Goal: Information Seeking & Learning: Learn about a topic

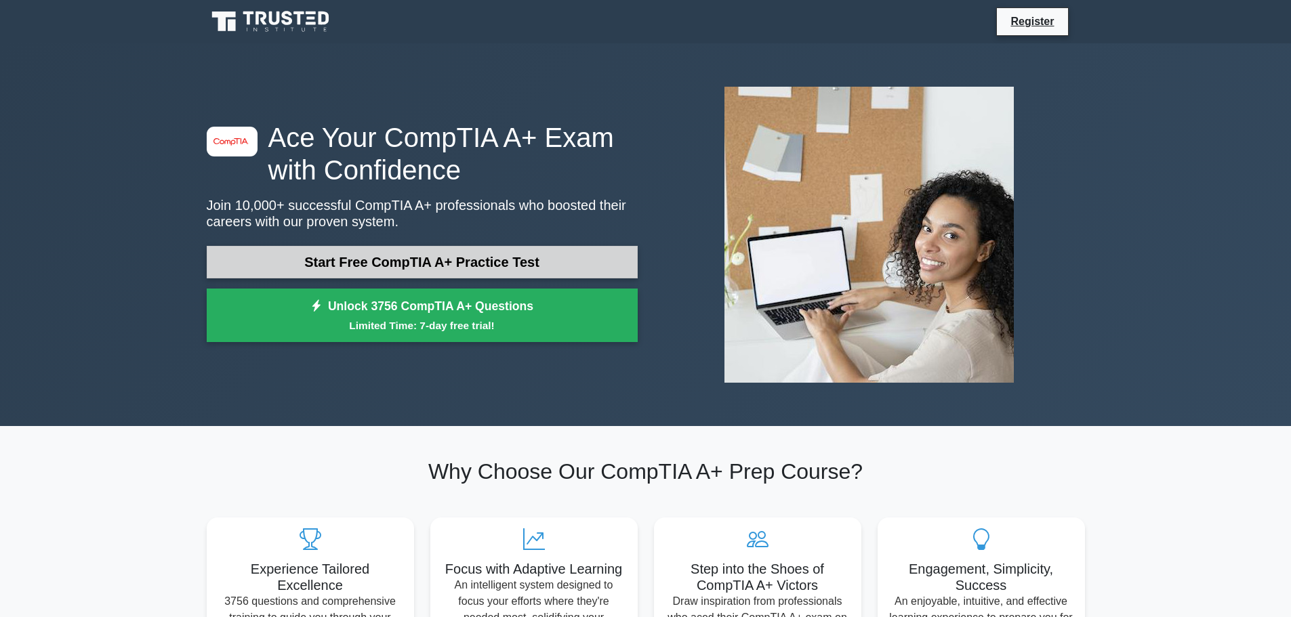
click at [475, 259] on link "Start Free CompTIA A+ Practice Test" at bounding box center [422, 262] width 431 height 33
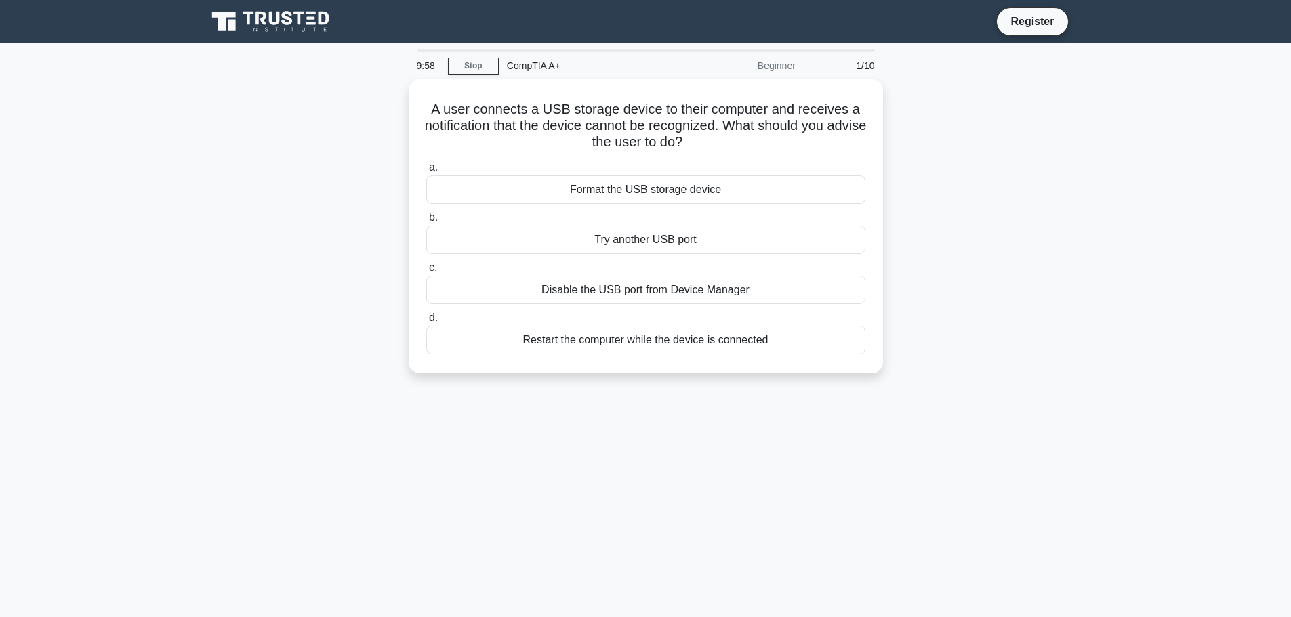
click at [308, 225] on div "A user connects a USB storage device to their computer and receives a notificat…" at bounding box center [646, 234] width 895 height 310
click at [578, 216] on label "b. Try another USB port" at bounding box center [645, 228] width 439 height 45
click at [426, 216] on input "b. Try another USB port" at bounding box center [426, 214] width 0 height 9
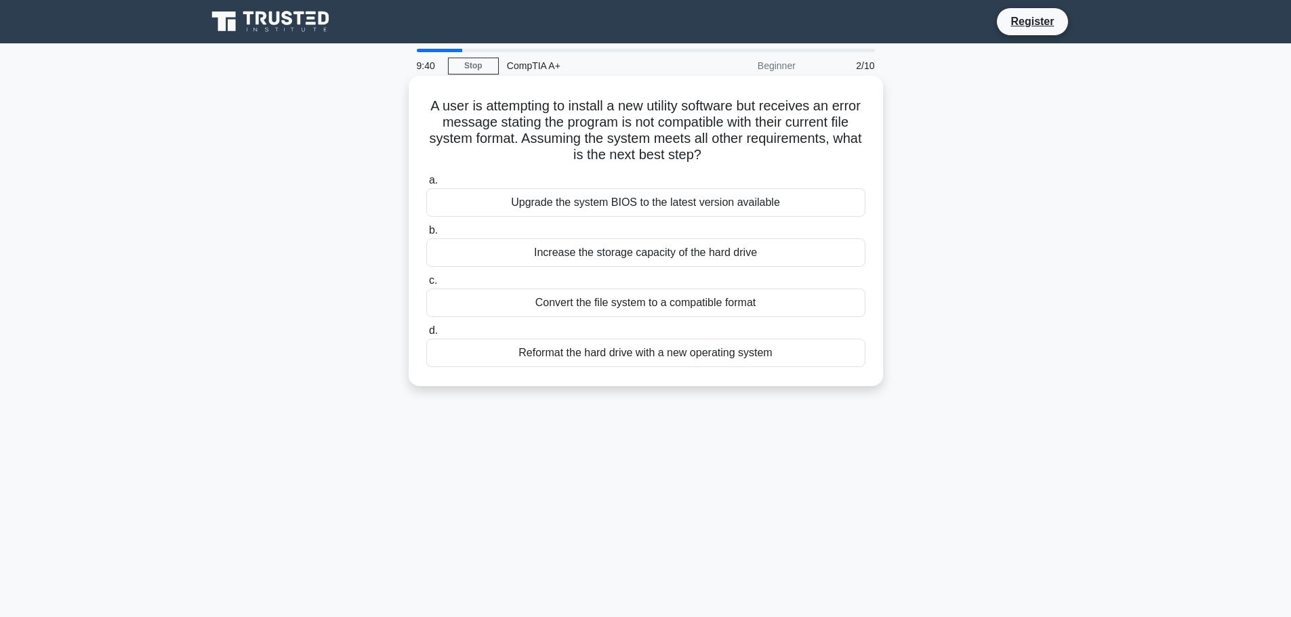
click at [692, 300] on div "Convert the file system to a compatible format" at bounding box center [645, 303] width 439 height 28
click at [426, 285] on input "c. Convert the file system to a compatible format" at bounding box center [426, 281] width 0 height 9
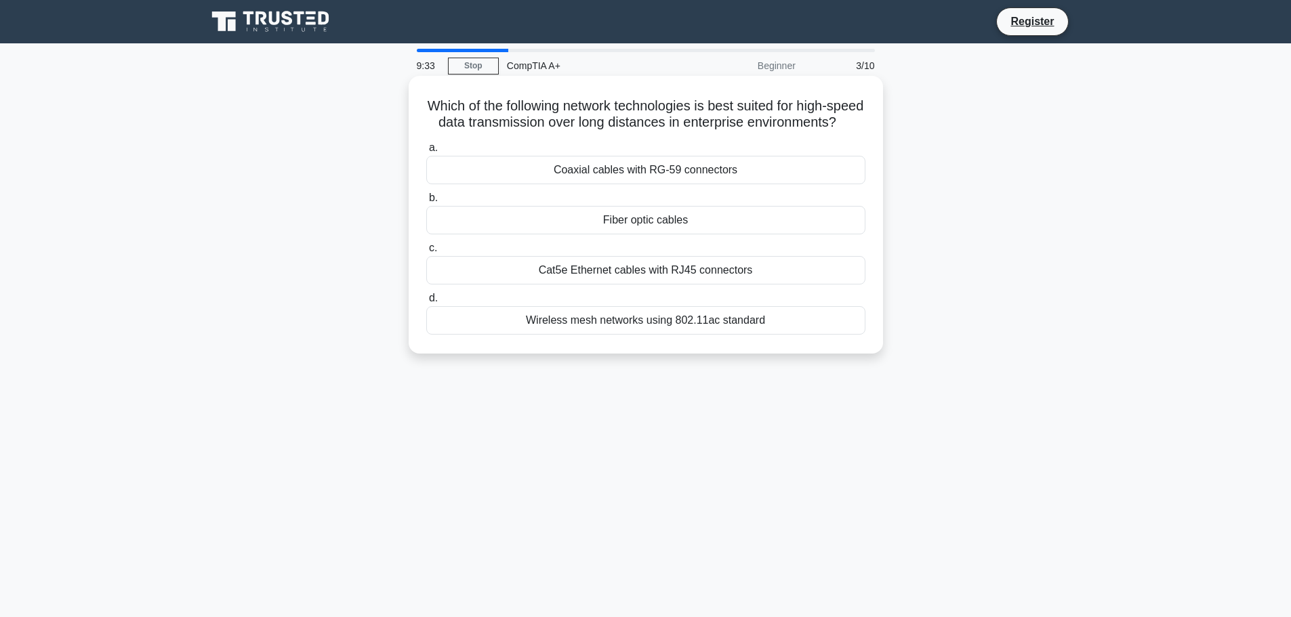
click at [593, 285] on div "Cat5e Ethernet cables with RJ45 connectors" at bounding box center [645, 270] width 439 height 28
click at [426, 253] on input "c. Cat5e Ethernet cables with RJ45 connectors" at bounding box center [426, 248] width 0 height 9
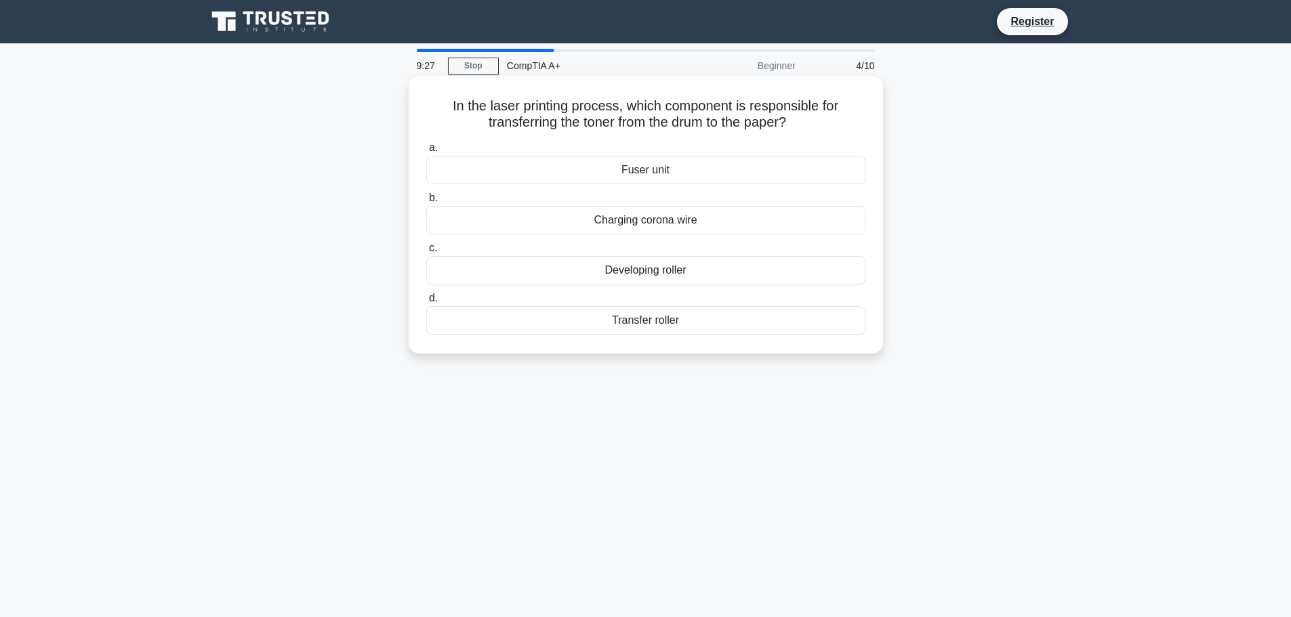
click at [634, 329] on div "Transfer roller" at bounding box center [645, 320] width 439 height 28
click at [426, 303] on input "d. Transfer roller" at bounding box center [426, 298] width 0 height 9
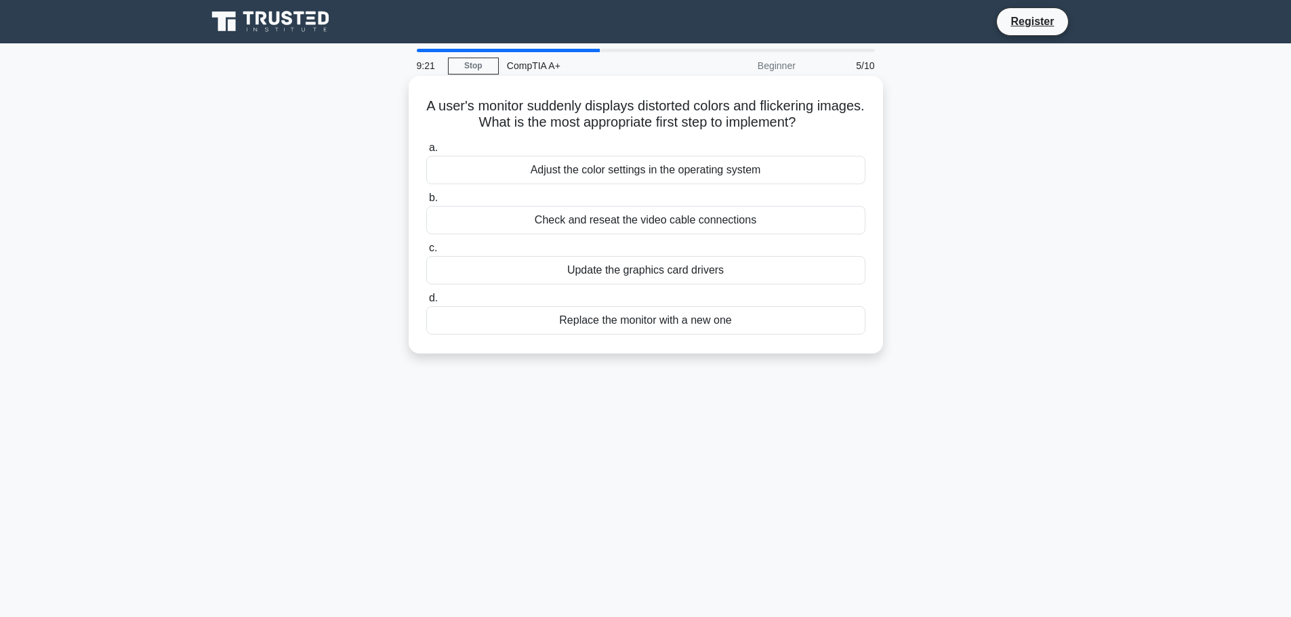
click at [592, 222] on div "Check and reseat the video cable connections" at bounding box center [645, 220] width 439 height 28
click at [426, 203] on input "b. Check and reseat the video cable connections" at bounding box center [426, 198] width 0 height 9
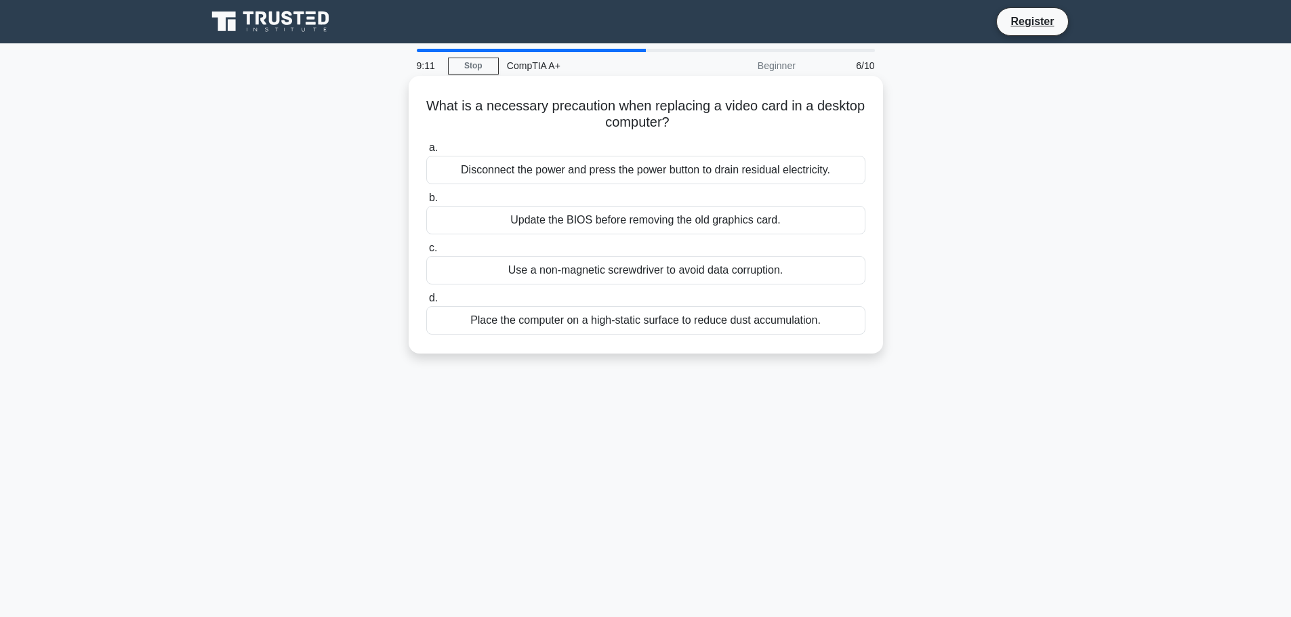
click at [702, 174] on div "Disconnect the power and press the power button to drain residual electricity." at bounding box center [645, 170] width 439 height 28
click at [426, 153] on input "a. Disconnect the power and press the power button to drain residual electricit…" at bounding box center [426, 148] width 0 height 9
click at [629, 172] on div "To protect the CPU from electrical interference and static" at bounding box center [645, 170] width 439 height 28
click at [426, 153] on input "a. To protect the CPU from electrical interference and static" at bounding box center [426, 148] width 0 height 9
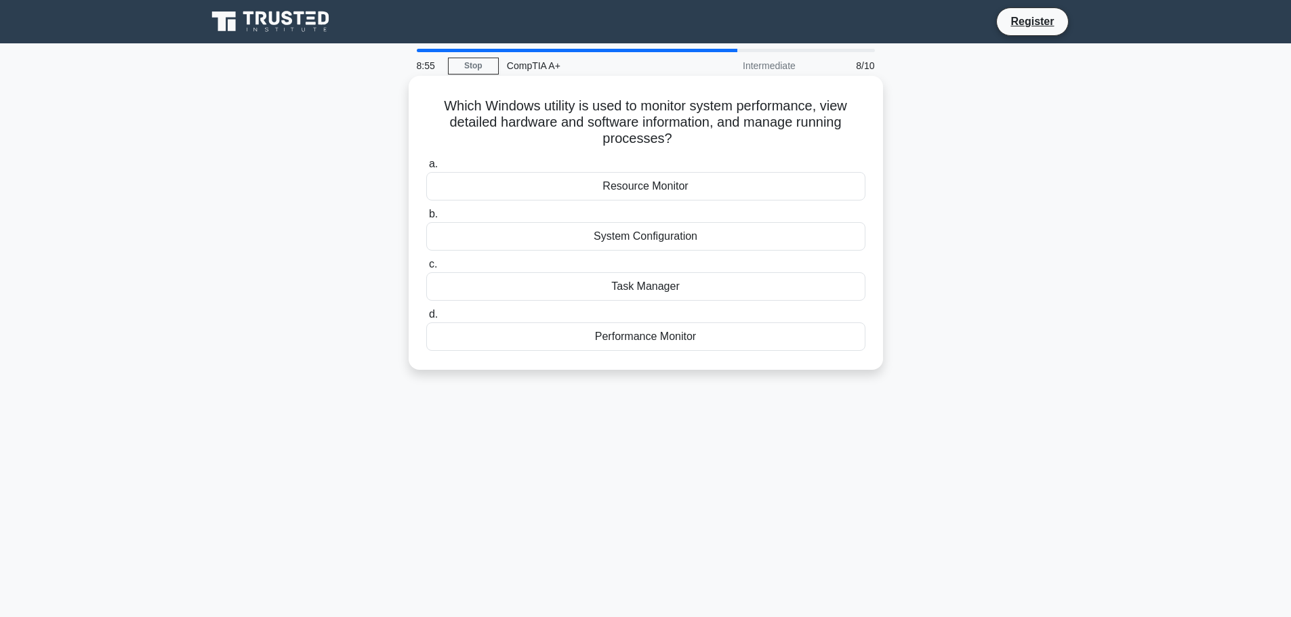
click at [636, 296] on div "Task Manager" at bounding box center [645, 286] width 439 height 28
click at [426, 269] on input "c. Task Manager" at bounding box center [426, 264] width 0 height 9
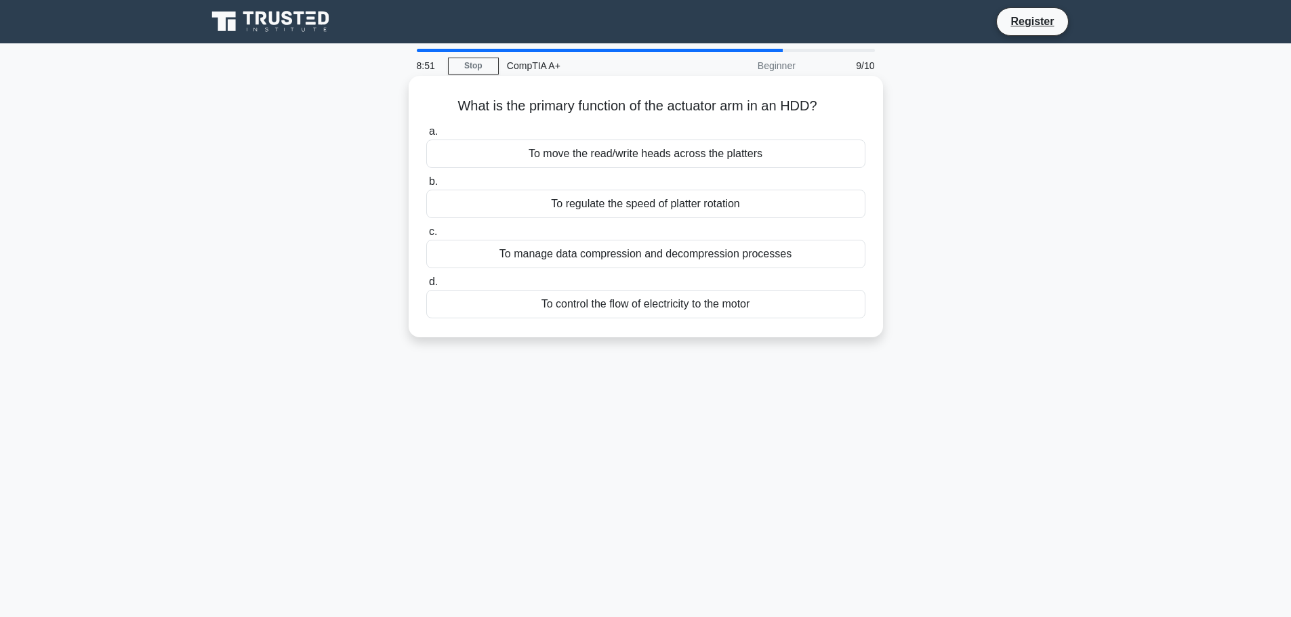
click at [521, 152] on div "To move the read/write heads across the platters" at bounding box center [645, 154] width 439 height 28
click at [426, 136] on input "a. To move the read/write heads across the platters" at bounding box center [426, 131] width 0 height 9
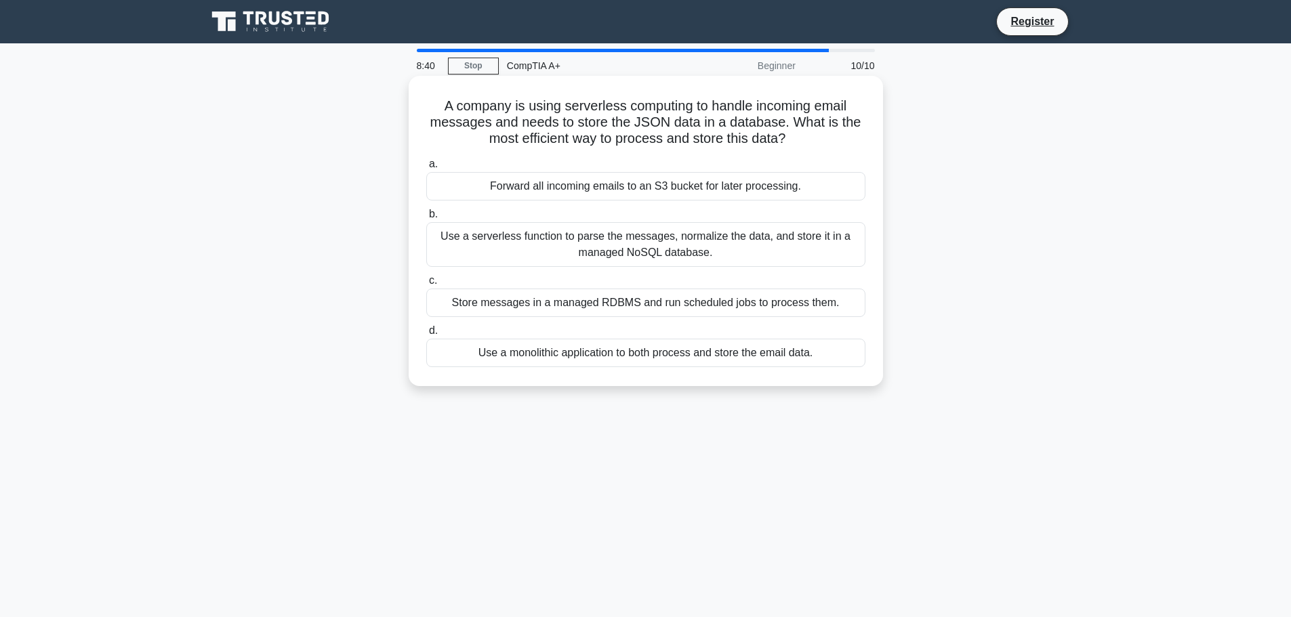
click at [547, 298] on div "Store messages in a managed RDBMS and run scheduled jobs to process them." at bounding box center [645, 303] width 439 height 28
click at [426, 285] on input "c. Store messages in a managed RDBMS and run scheduled jobs to process them." at bounding box center [426, 281] width 0 height 9
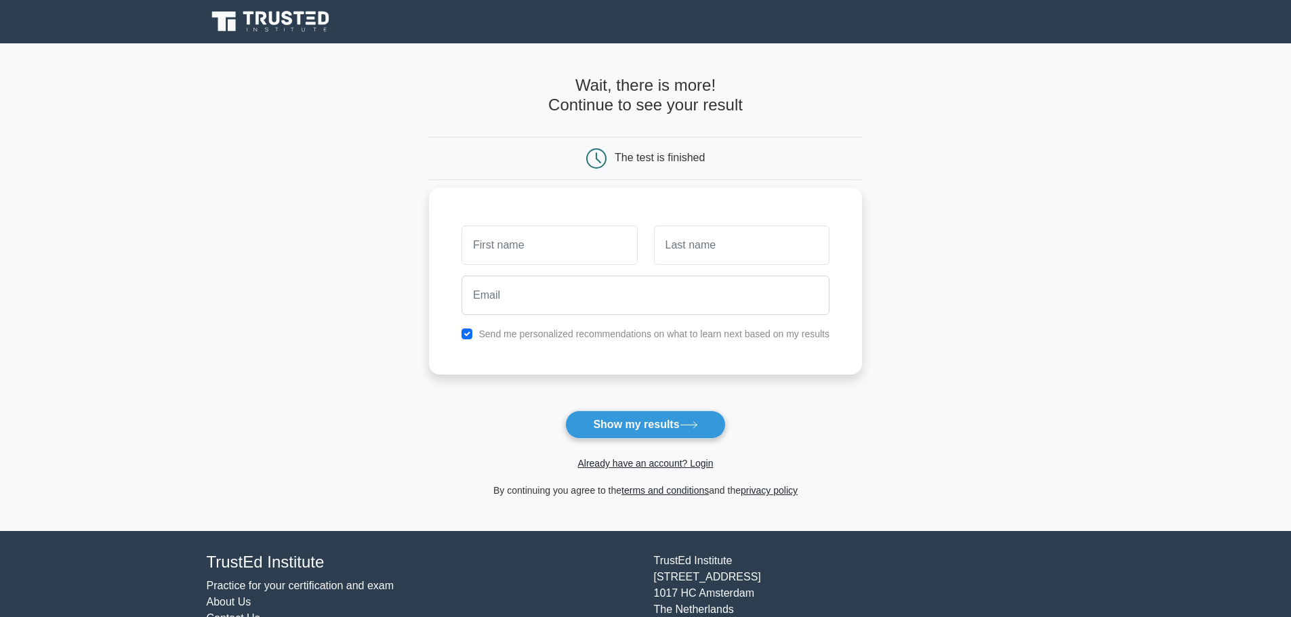
click at [564, 248] on input "text" at bounding box center [550, 245] width 176 height 39
type input "[PERSON_NAME]"
click at [723, 254] on input "text" at bounding box center [742, 245] width 176 height 39
type input "[PERSON_NAME]"
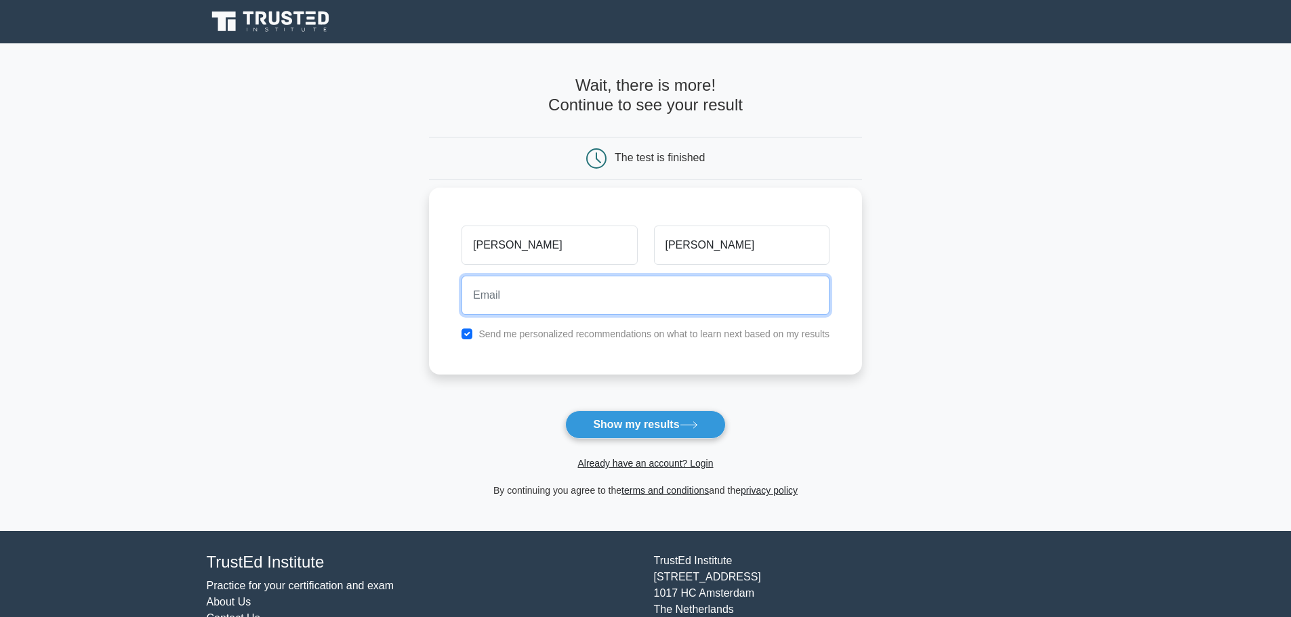
click at [632, 298] on input "email" at bounding box center [646, 295] width 368 height 39
type input "[EMAIL_ADDRESS][DOMAIN_NAME]"
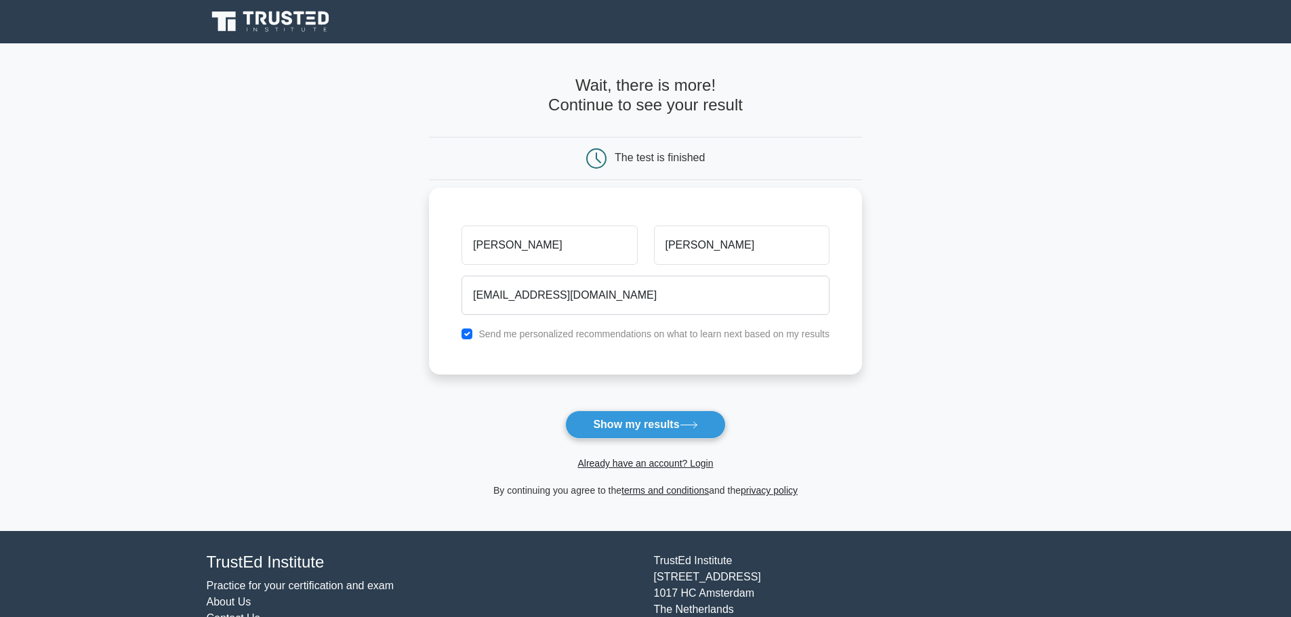
click at [534, 338] on label "Send me personalized recommendations on what to learn next based on my results" at bounding box center [654, 334] width 351 height 11
click at [475, 339] on div "Send me personalized recommendations on what to learn next based on my results" at bounding box center [645, 334] width 384 height 16
click at [469, 333] on input "checkbox" at bounding box center [467, 334] width 11 height 11
checkbox input "false"
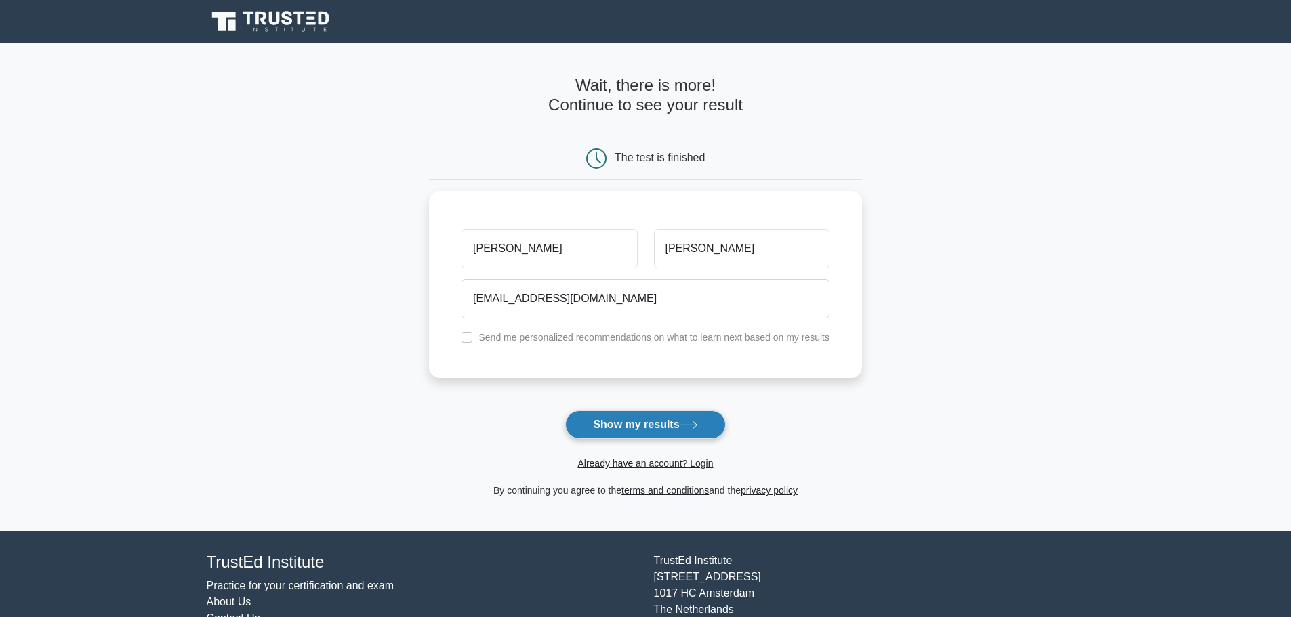
click at [599, 428] on button "Show my results" at bounding box center [645, 425] width 160 height 28
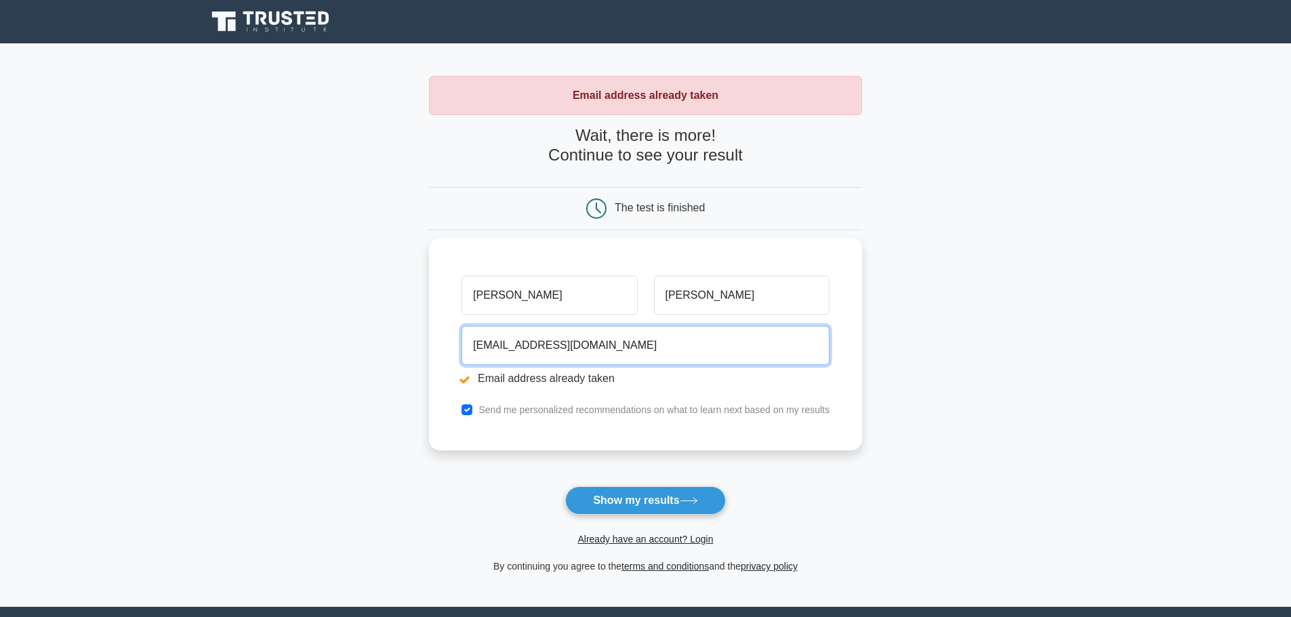
drag, startPoint x: 622, startPoint y: 346, endPoint x: 464, endPoint y: 333, distance: 158.5
click at [467, 333] on input "[EMAIL_ADDRESS][DOMAIN_NAME]" at bounding box center [646, 345] width 368 height 39
type input "tom.wk.hutton@gmail.com"
click at [565, 487] on button "Show my results" at bounding box center [645, 501] width 160 height 28
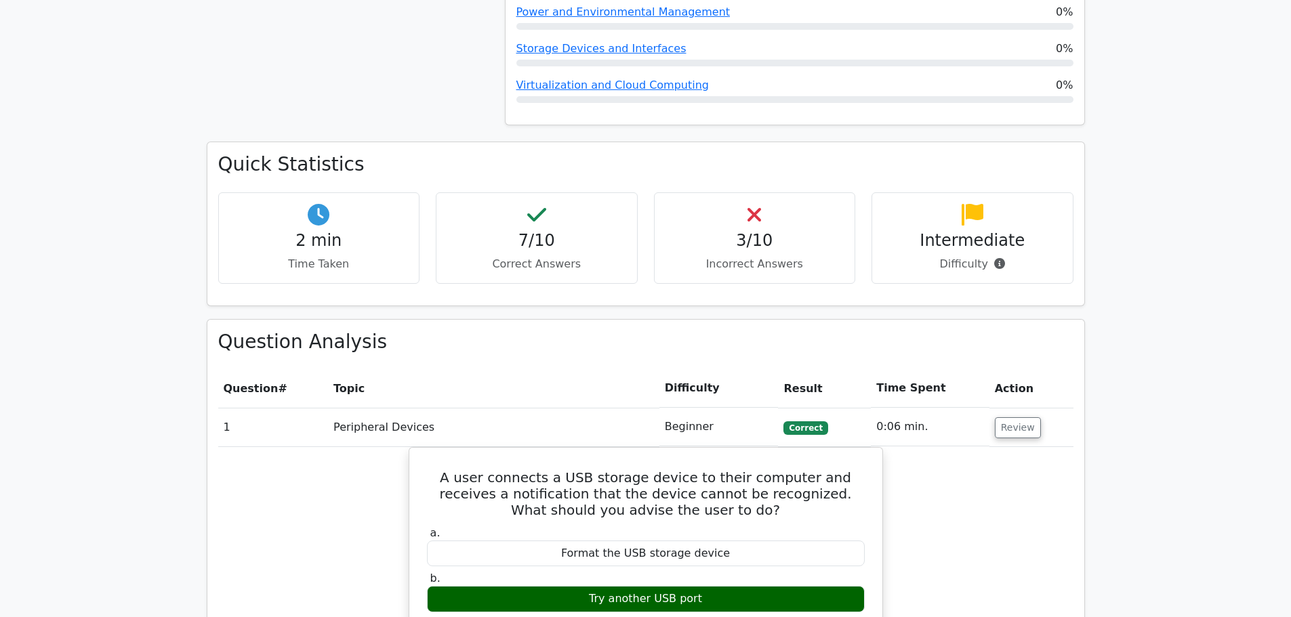
scroll to position [813, 0]
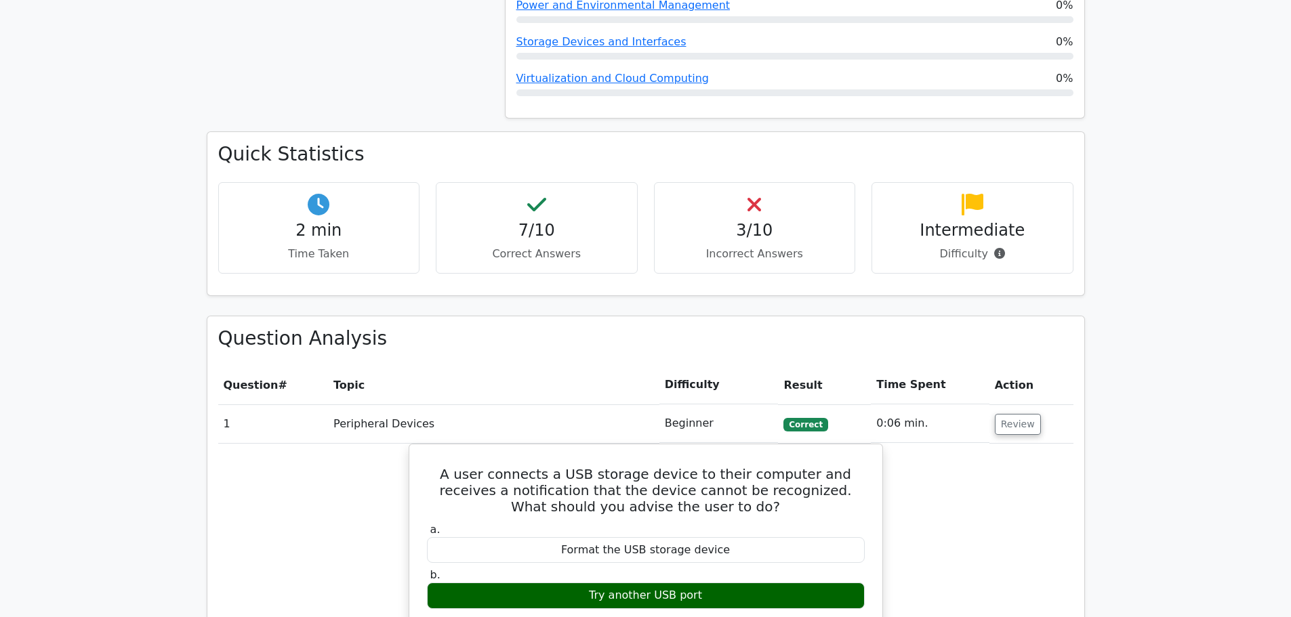
click at [731, 221] on h4 "3/10" at bounding box center [755, 231] width 179 height 20
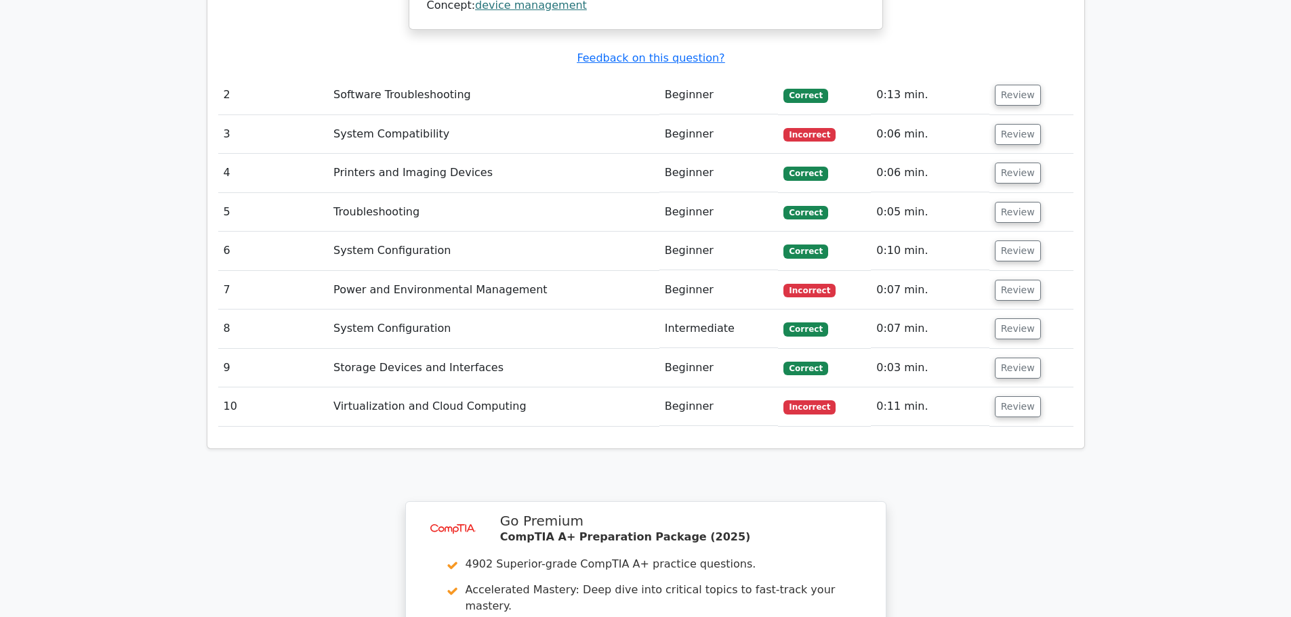
scroll to position [1694, 0]
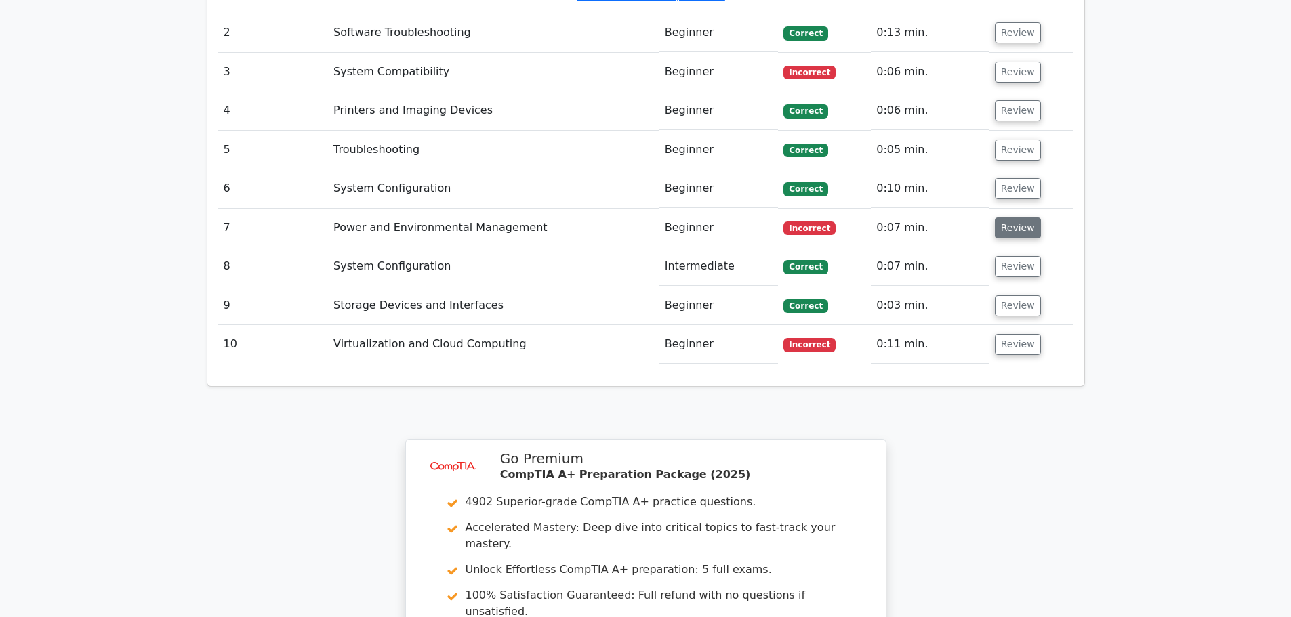
click at [999, 218] on button "Review" at bounding box center [1018, 228] width 46 height 21
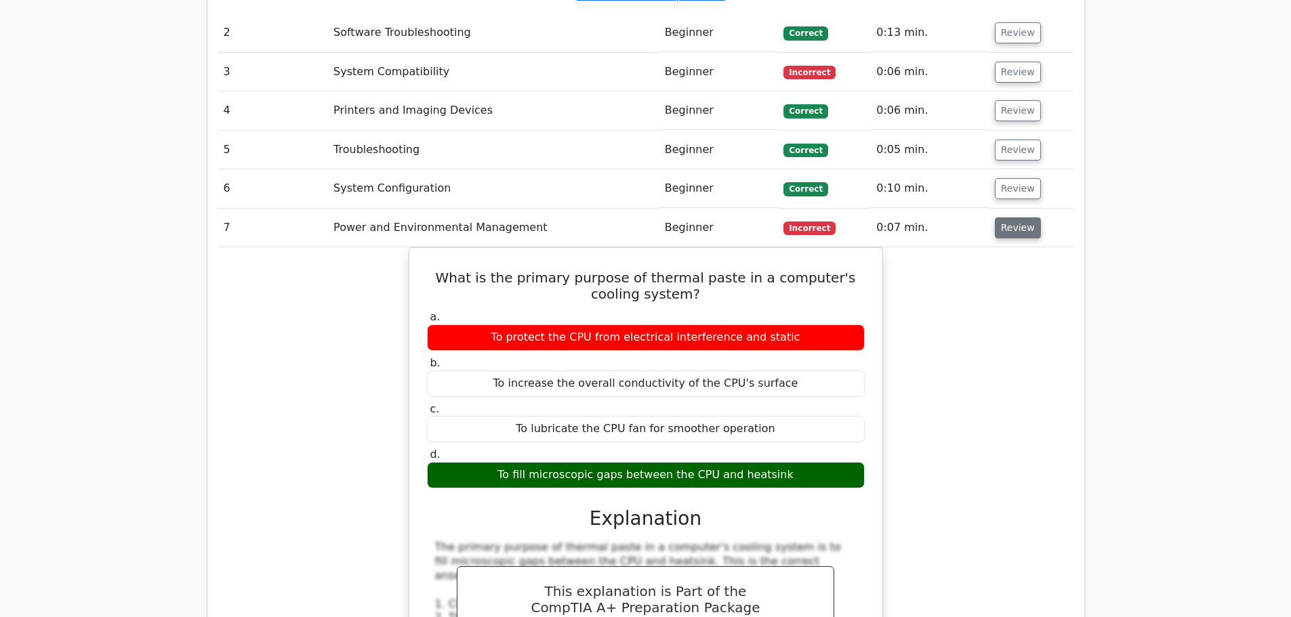
click at [1023, 218] on button "Review" at bounding box center [1018, 228] width 46 height 21
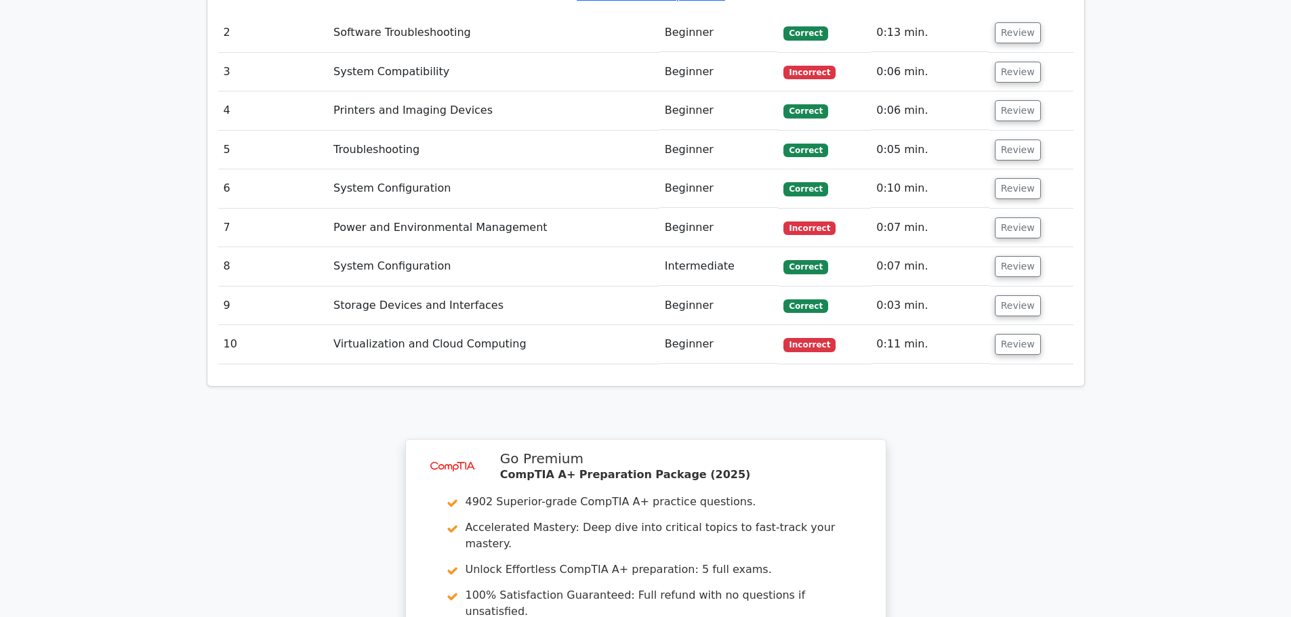
click at [1009, 364] on td at bounding box center [645, 364] width 855 height 1
click at [1011, 334] on button "Review" at bounding box center [1018, 344] width 46 height 21
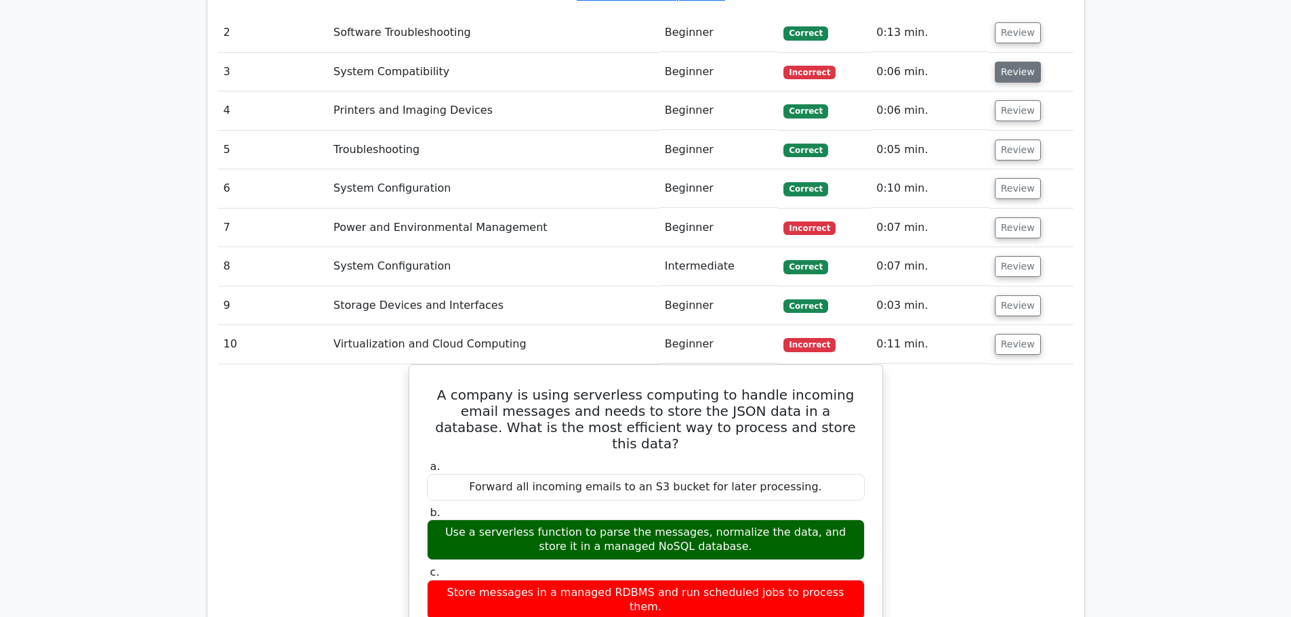
click at [1023, 62] on button "Review" at bounding box center [1018, 72] width 46 height 21
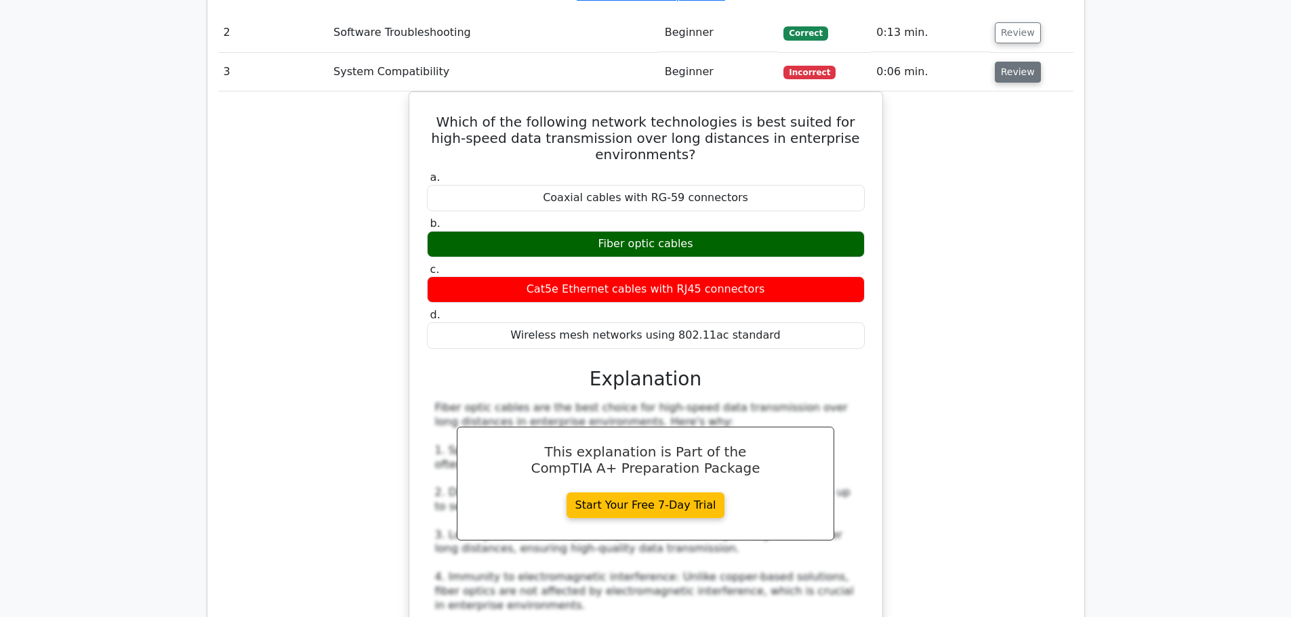
click at [1023, 62] on button "Review" at bounding box center [1018, 72] width 46 height 21
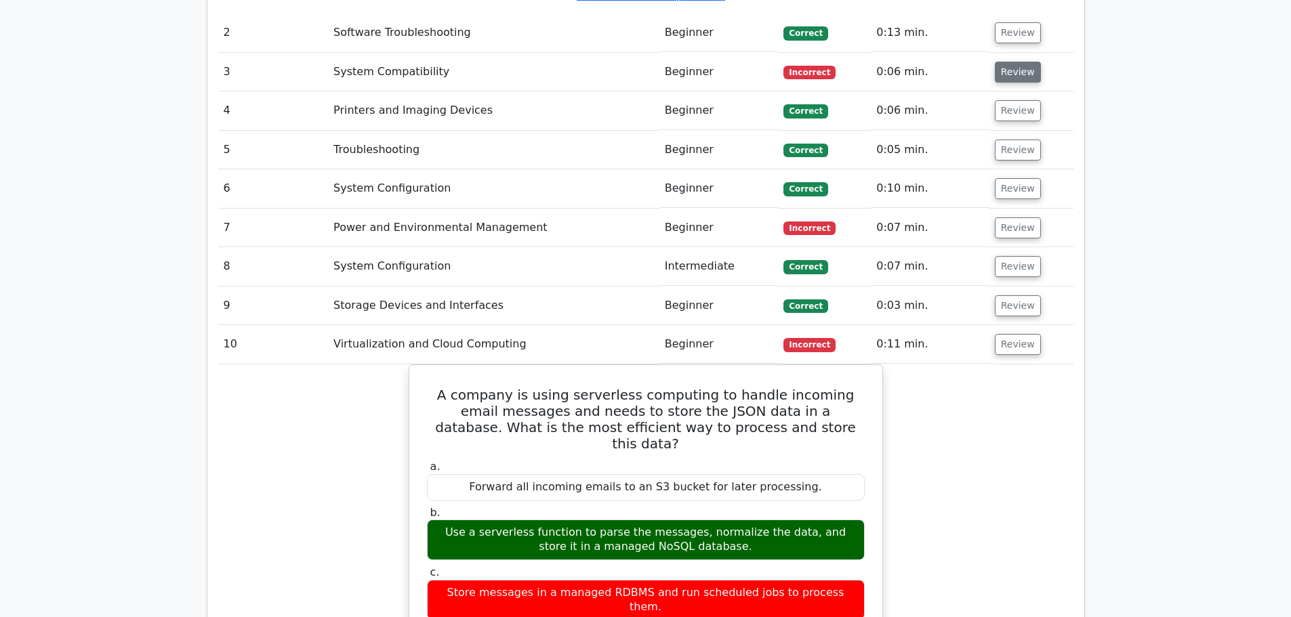
click at [1023, 62] on button "Review" at bounding box center [1018, 72] width 46 height 21
